Goal: Information Seeking & Learning: Learn about a topic

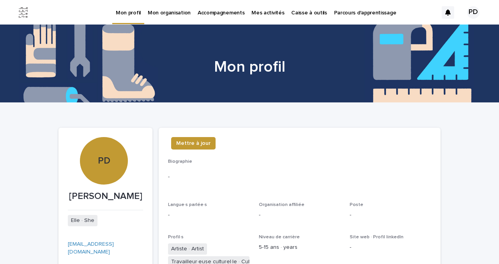
click at [306, 11] on p "Caisse à outils" at bounding box center [308, 8] width 35 height 16
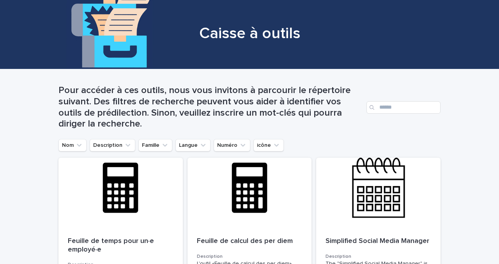
scroll to position [23, 0]
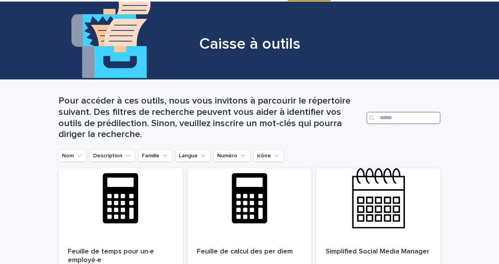
click at [388, 120] on input "Search" at bounding box center [404, 118] width 74 height 12
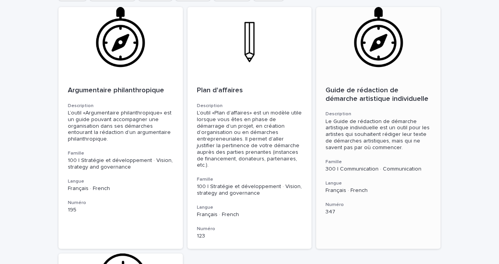
scroll to position [199, 0]
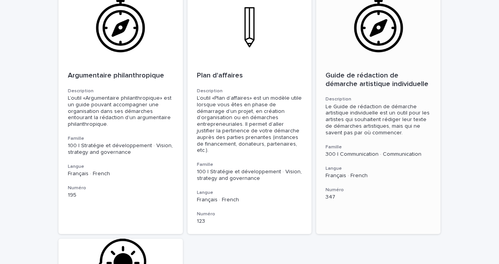
type input "********"
click at [390, 98] on h3 "Description" at bounding box center [379, 99] width 106 height 6
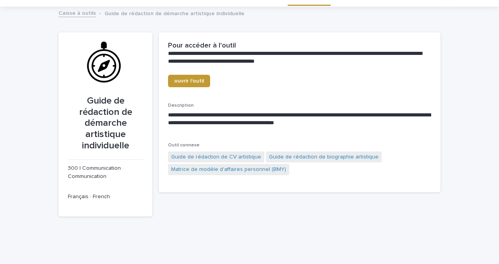
scroll to position [25, 0]
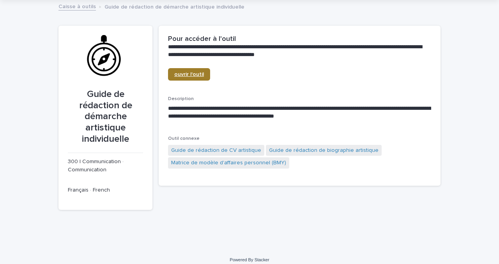
click at [192, 79] on link "ouvrir l'outil" at bounding box center [189, 74] width 42 height 12
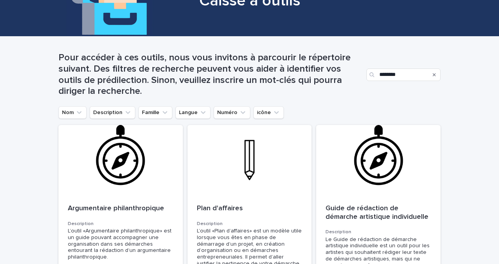
scroll to position [68, 0]
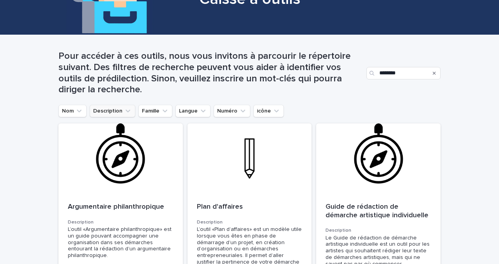
click at [118, 116] on button "Description" at bounding box center [113, 111] width 46 height 12
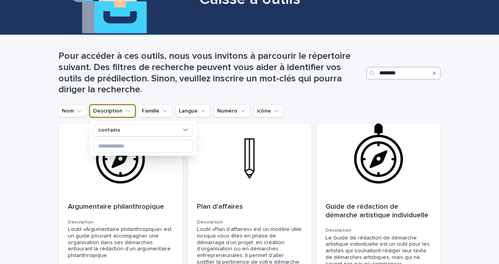
click at [435, 73] on icon "Search" at bounding box center [434, 73] width 3 height 5
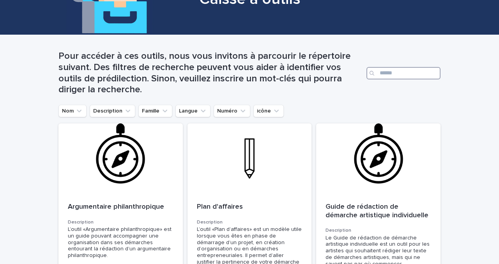
click at [414, 74] on input "Search" at bounding box center [404, 73] width 74 height 12
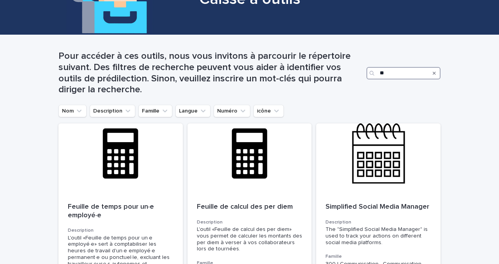
type input "**"
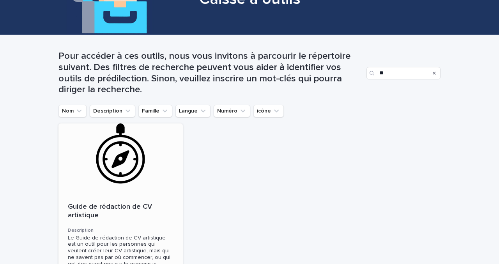
click at [126, 202] on div "Guide de rédaction de CV artistique Description Le Guide de rédaction de CV art…" at bounding box center [120, 267] width 124 height 147
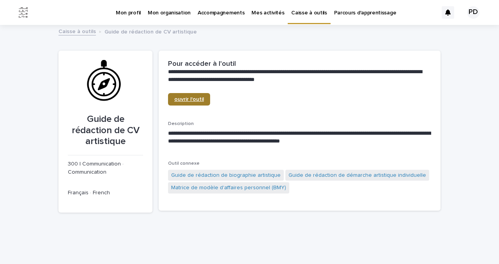
click at [191, 95] on link "ouvrir l'outil" at bounding box center [189, 99] width 42 height 12
click at [129, 15] on p "Mon profil" at bounding box center [128, 8] width 25 height 16
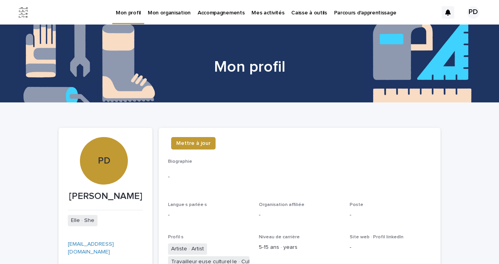
click at [157, 16] on p "Mon organisation" at bounding box center [169, 8] width 43 height 16
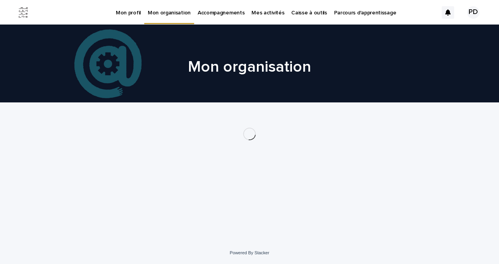
click at [200, 16] on link "Accompagnements" at bounding box center [221, 12] width 54 height 24
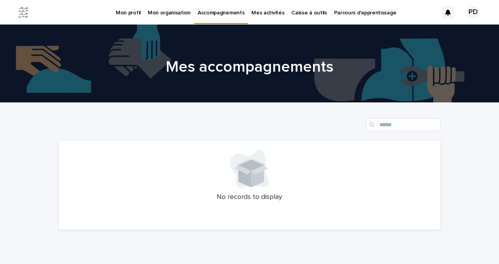
click at [242, 12] on div "Accompagnements" at bounding box center [221, 8] width 54 height 16
click at [259, 14] on p "Mes activités" at bounding box center [268, 8] width 33 height 16
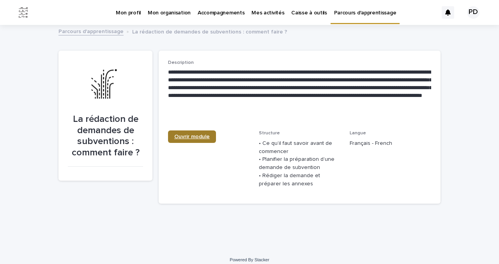
click at [180, 132] on link "Ouvrir module" at bounding box center [192, 137] width 48 height 12
